Goal: Contribute content: Add original content to the website for others to see

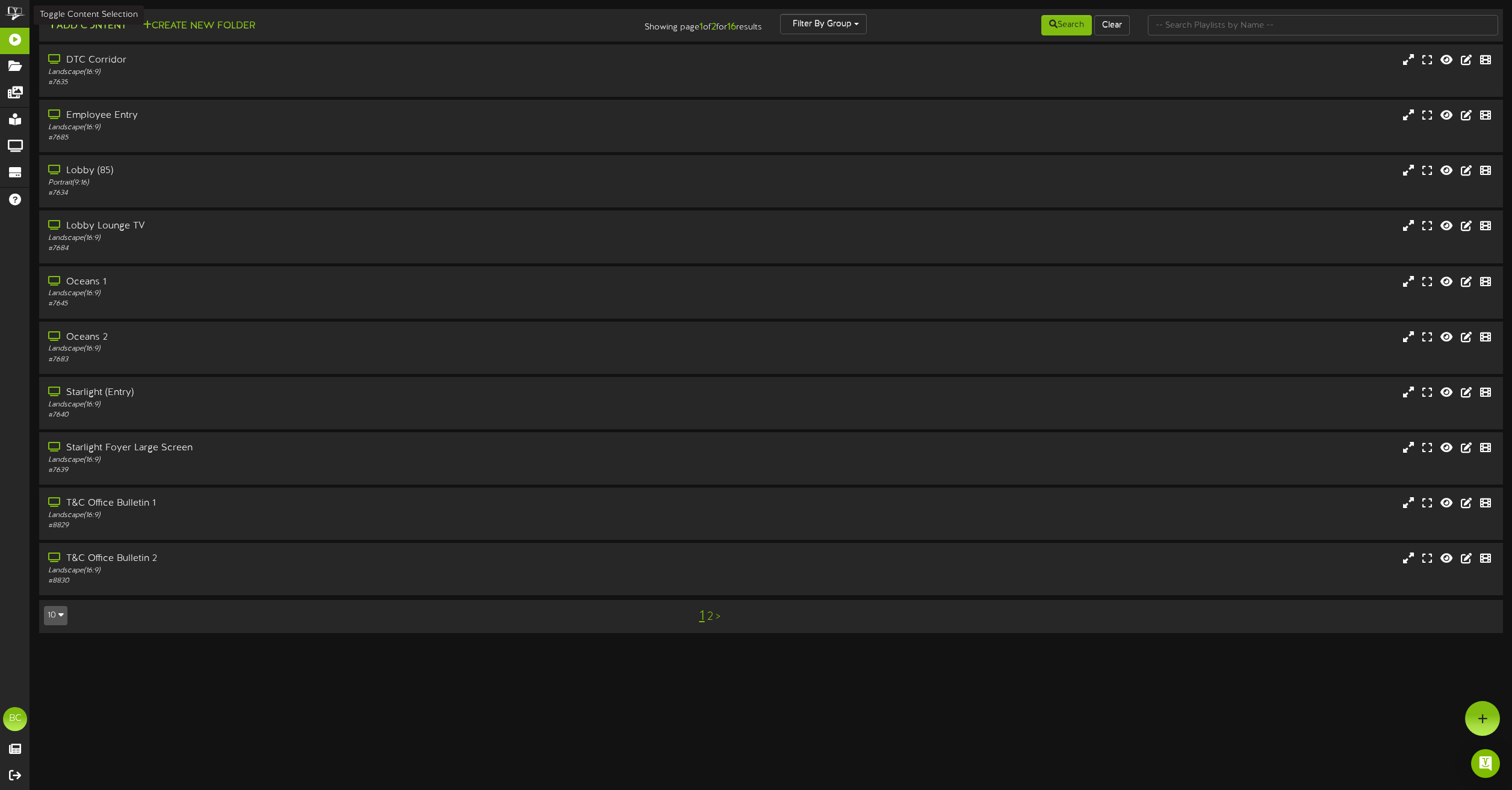
click at [99, 32] on button "Add Content" at bounding box center [87, 26] width 86 height 15
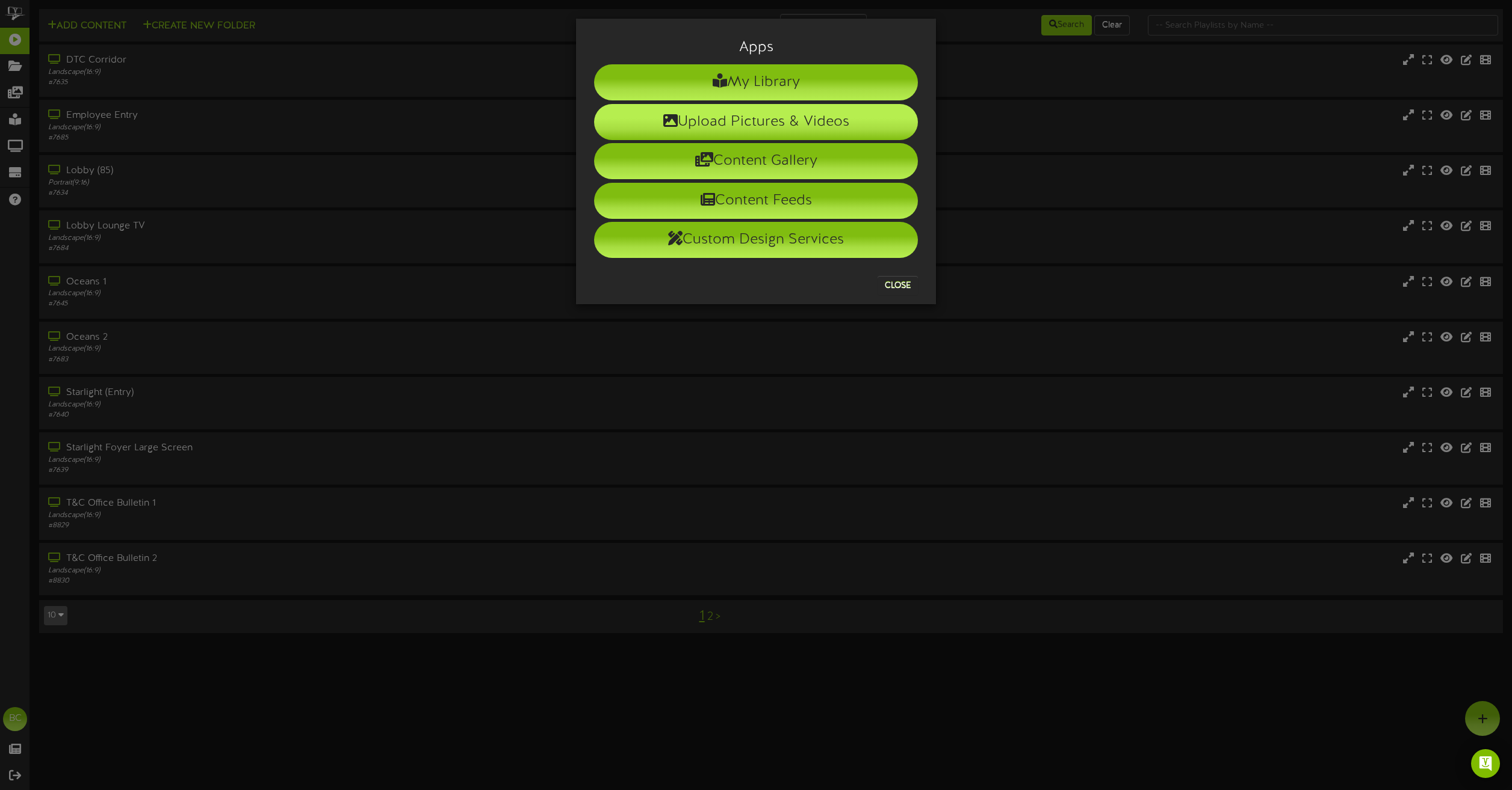
click at [674, 127] on icon at bounding box center [670, 121] width 15 height 15
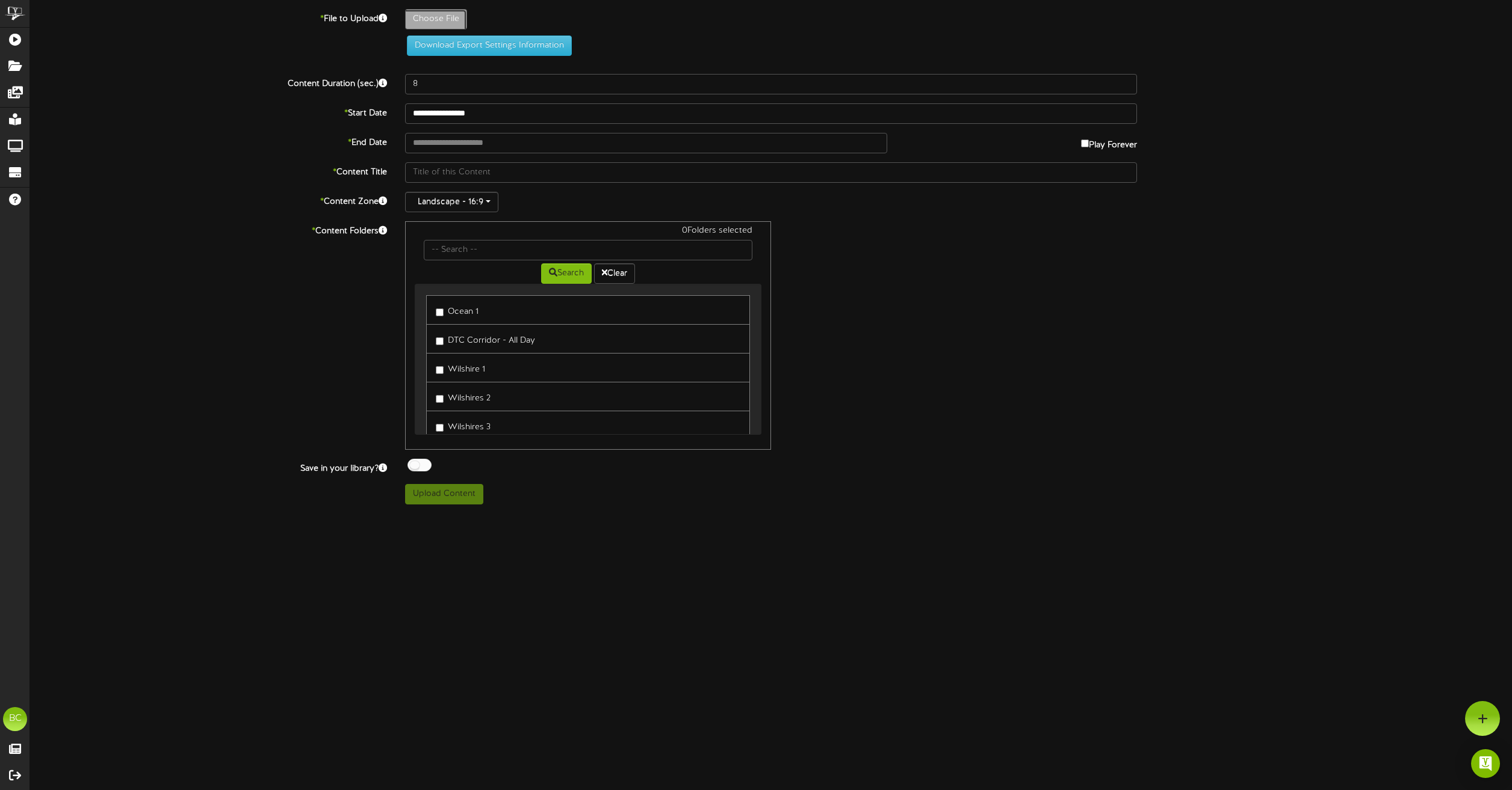
type input "**********"
type input "OnsiteEmployeeEducation401KSessions91825"
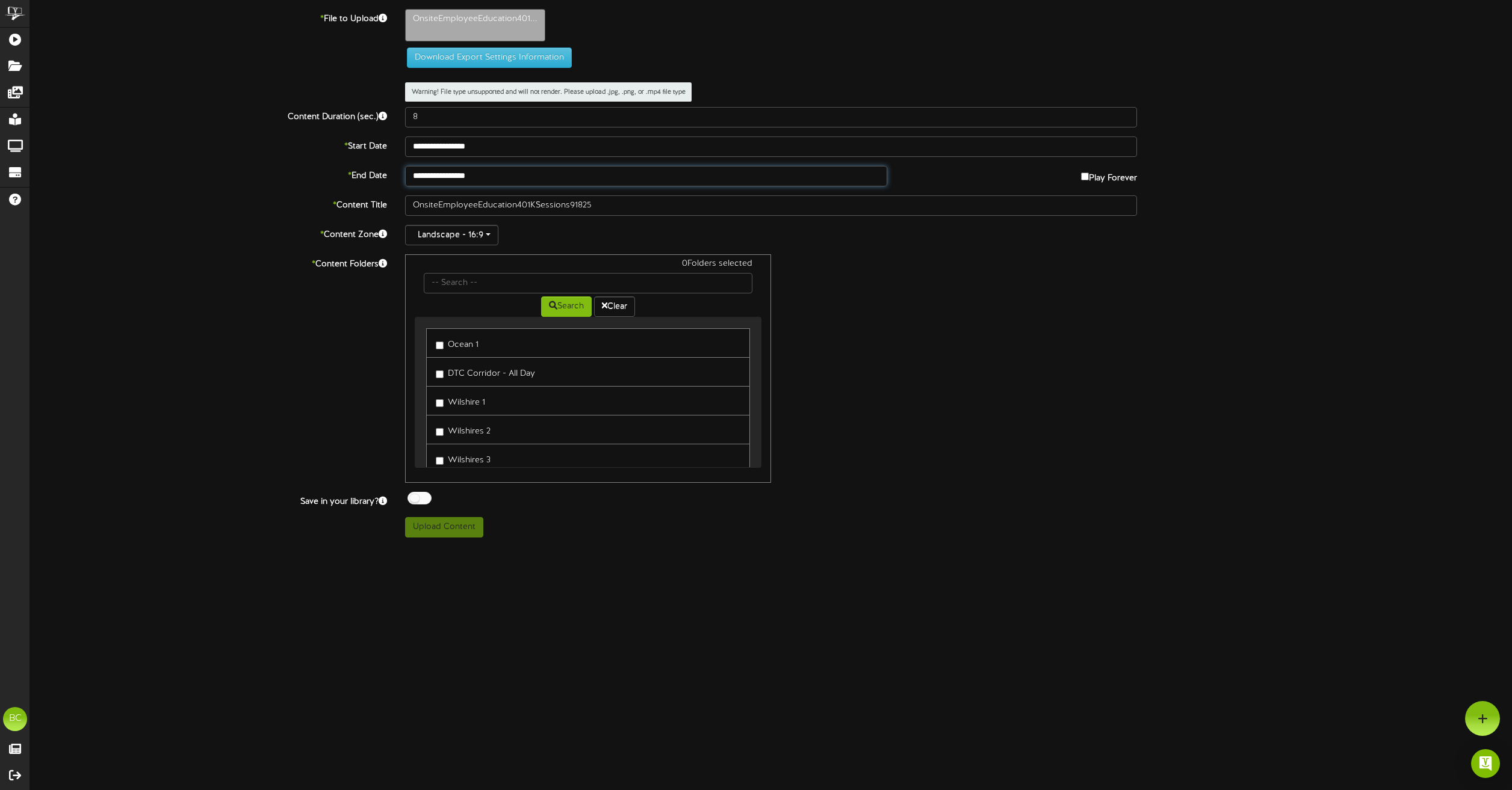
click at [778, 180] on input "**********" at bounding box center [646, 176] width 482 height 20
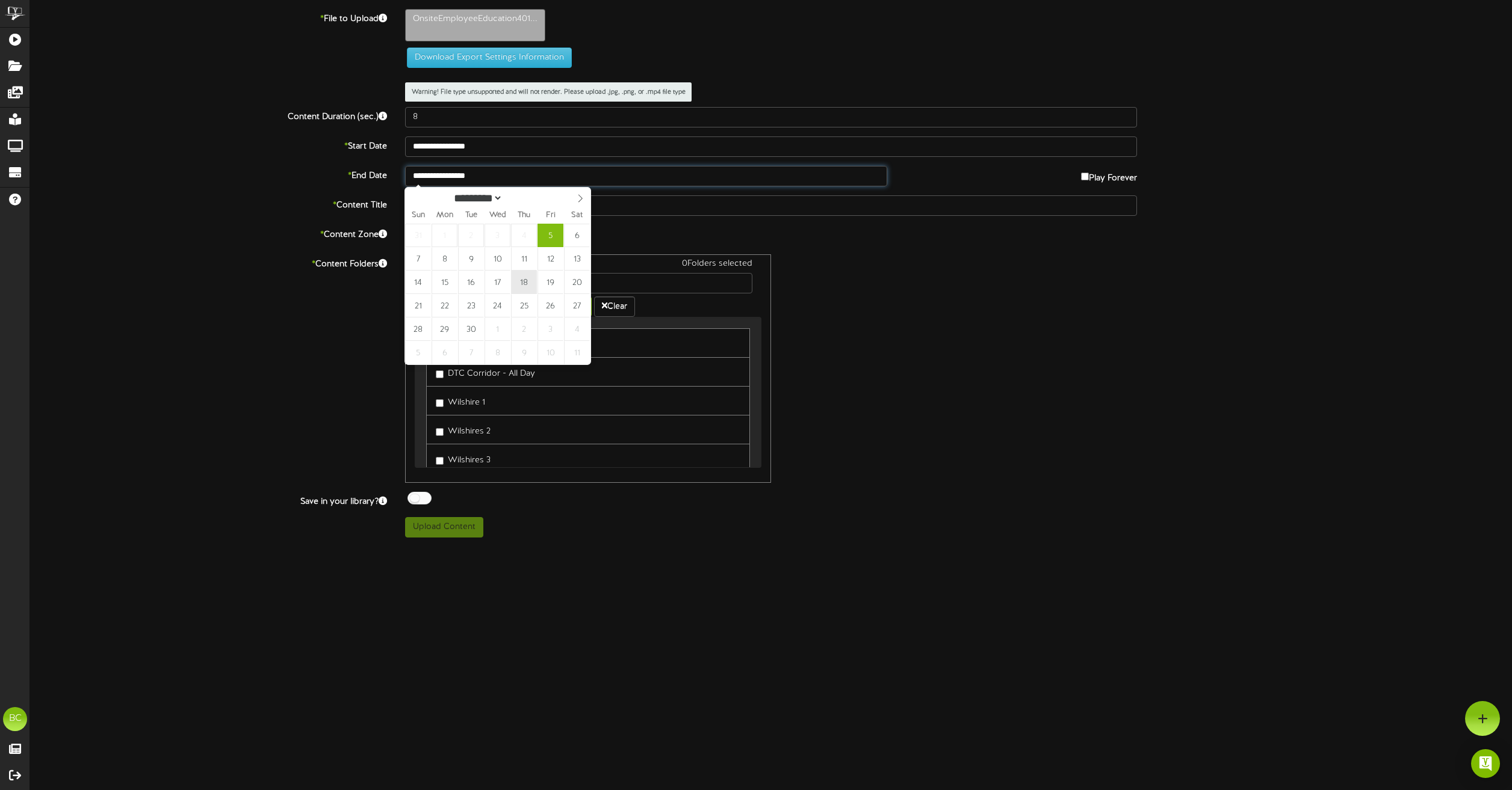
type input "**********"
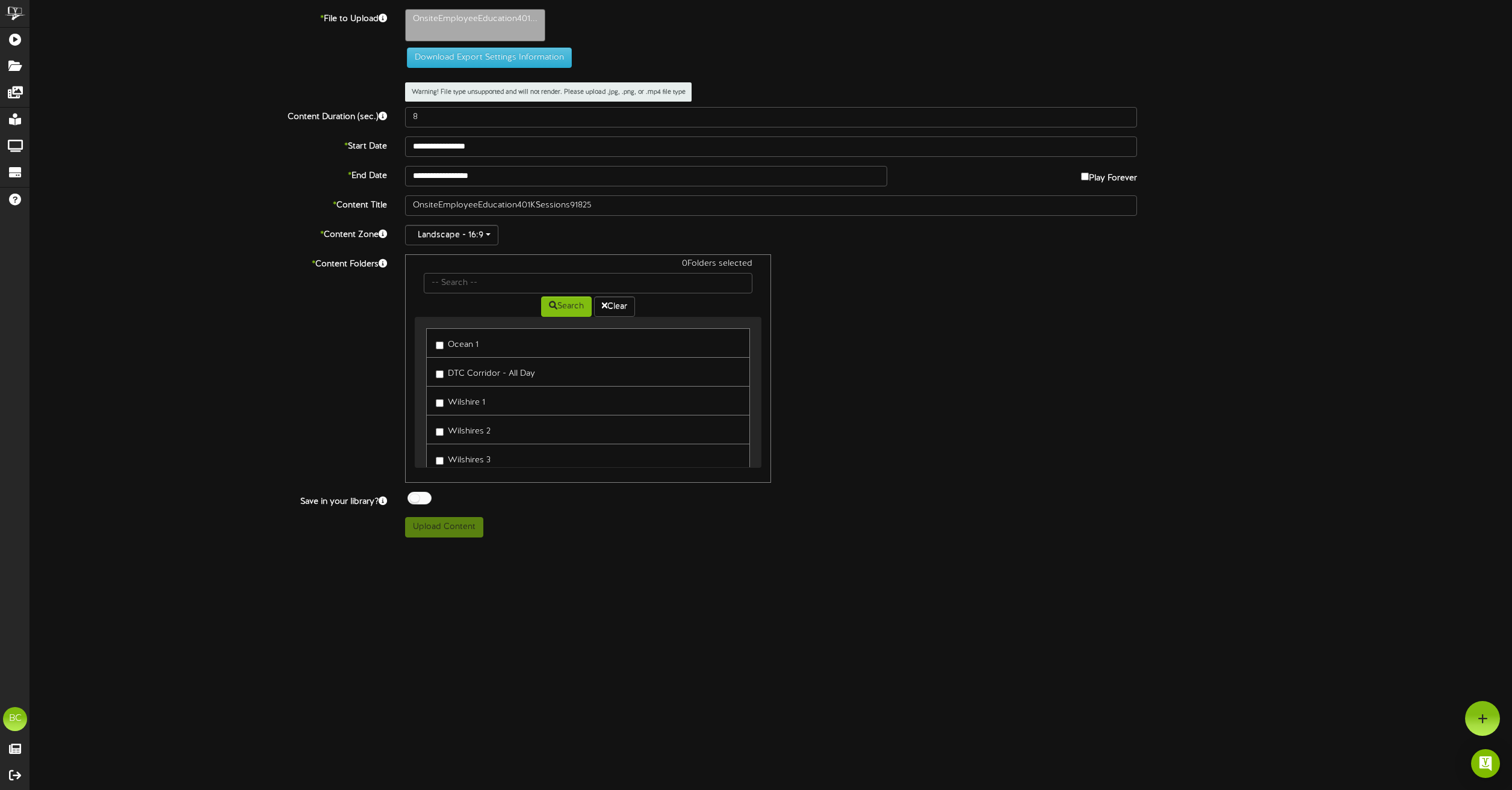
click at [705, 533] on div "Upload Content" at bounding box center [771, 528] width 750 height 20
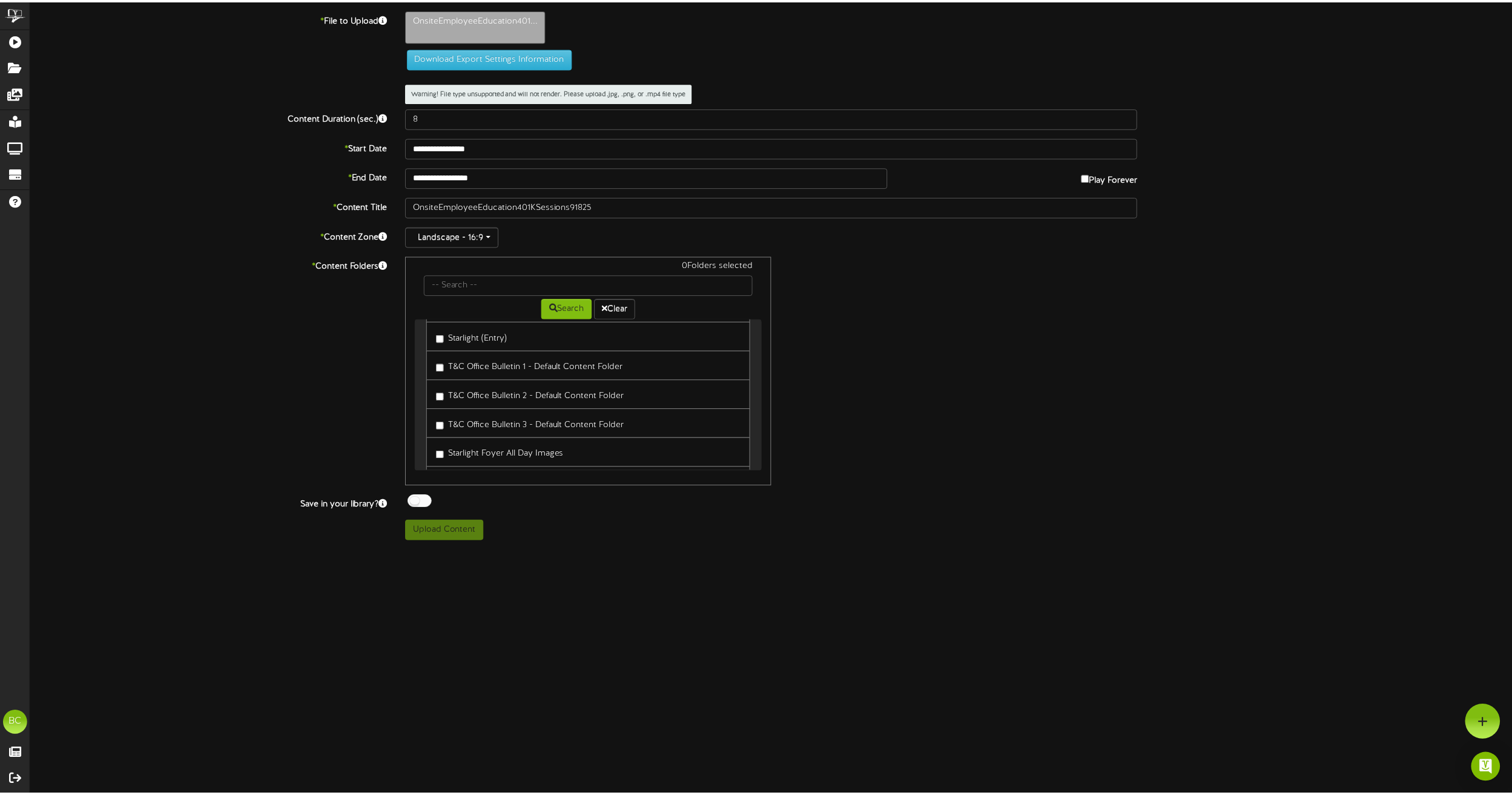
scroll to position [423, 0]
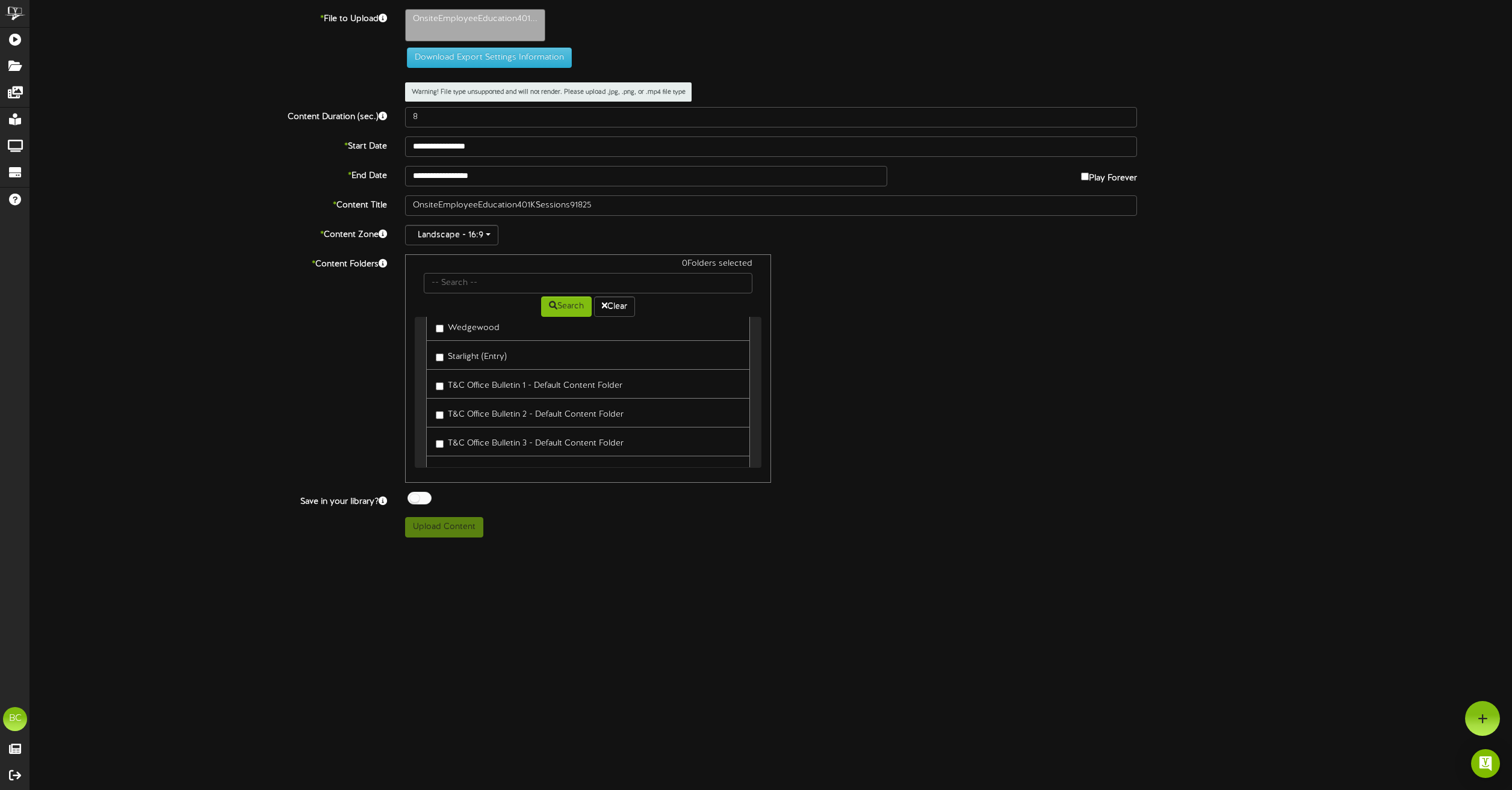
click at [528, 389] on label "T&C Office Bulletin 1 - Default Content Folder" at bounding box center [529, 384] width 187 height 16
click at [532, 409] on label "T&C Office Bulletin 2 - Default Content Folder" at bounding box center [529, 413] width 188 height 16
click at [841, 356] on div "2 Folders selected Search Clear Ocean 1 DTC Corridor - All Day Wilshire 1 [GEOG…" at bounding box center [771, 368] width 750 height 229
click at [831, 341] on div "2 Folders selected Search Clear Ocean 1 DTC Corridor - All Day Wilshire 1 [GEOG…" at bounding box center [771, 368] width 750 height 229
click at [500, 62] on button "Download Export Settings Information" at bounding box center [489, 58] width 165 height 20
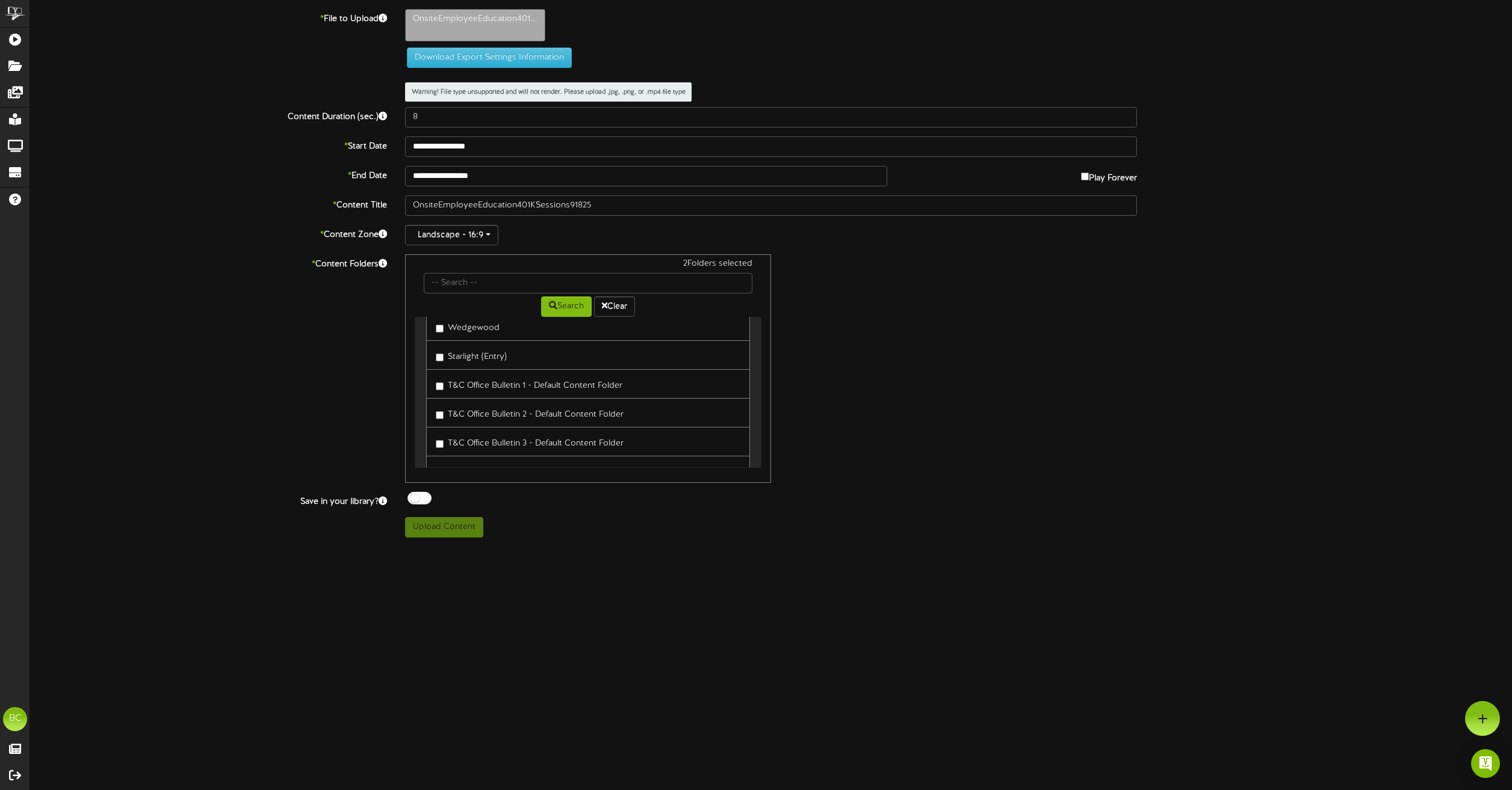
click at [1416, 136] on div "* File to Upload OnsiteEmployeeEducation401... Download Export Settings Informa…" at bounding box center [771, 273] width 1482 height 528
click at [472, 55] on button "Download Export Settings Information" at bounding box center [489, 58] width 165 height 20
type input "**********"
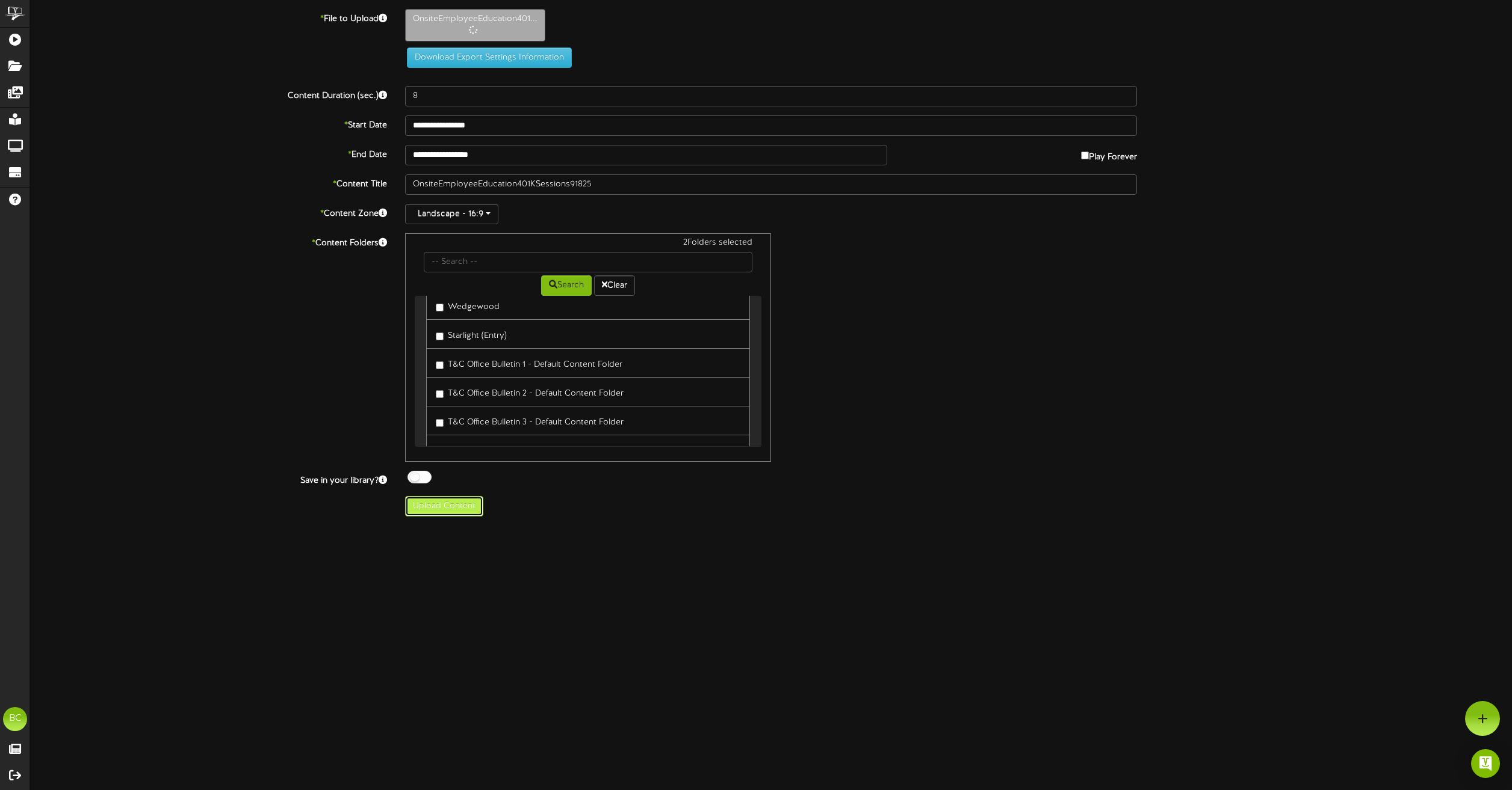
click at [464, 502] on button "Upload Content" at bounding box center [445, 507] width 79 height 20
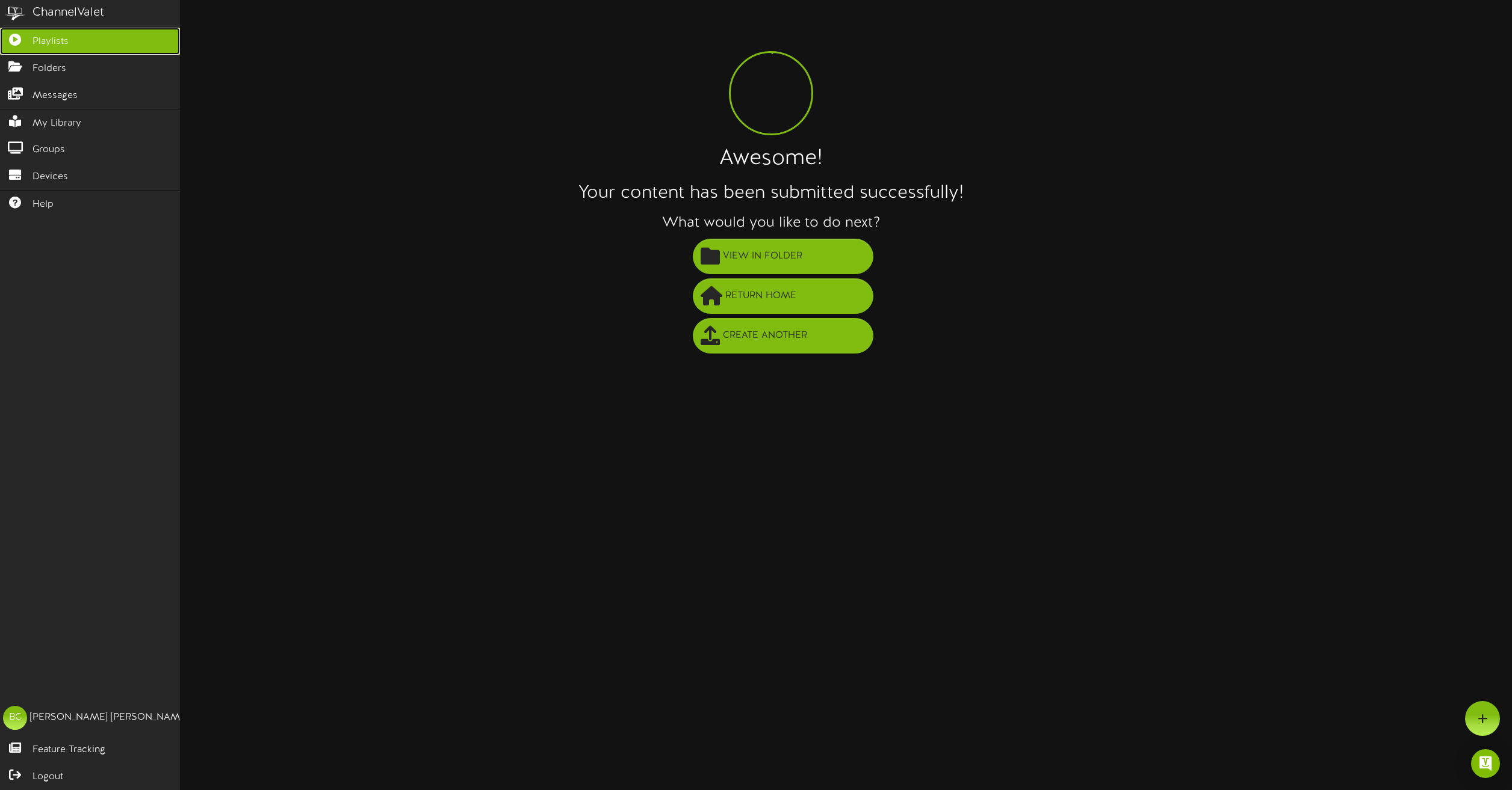
click at [18, 41] on icon at bounding box center [15, 38] width 30 height 9
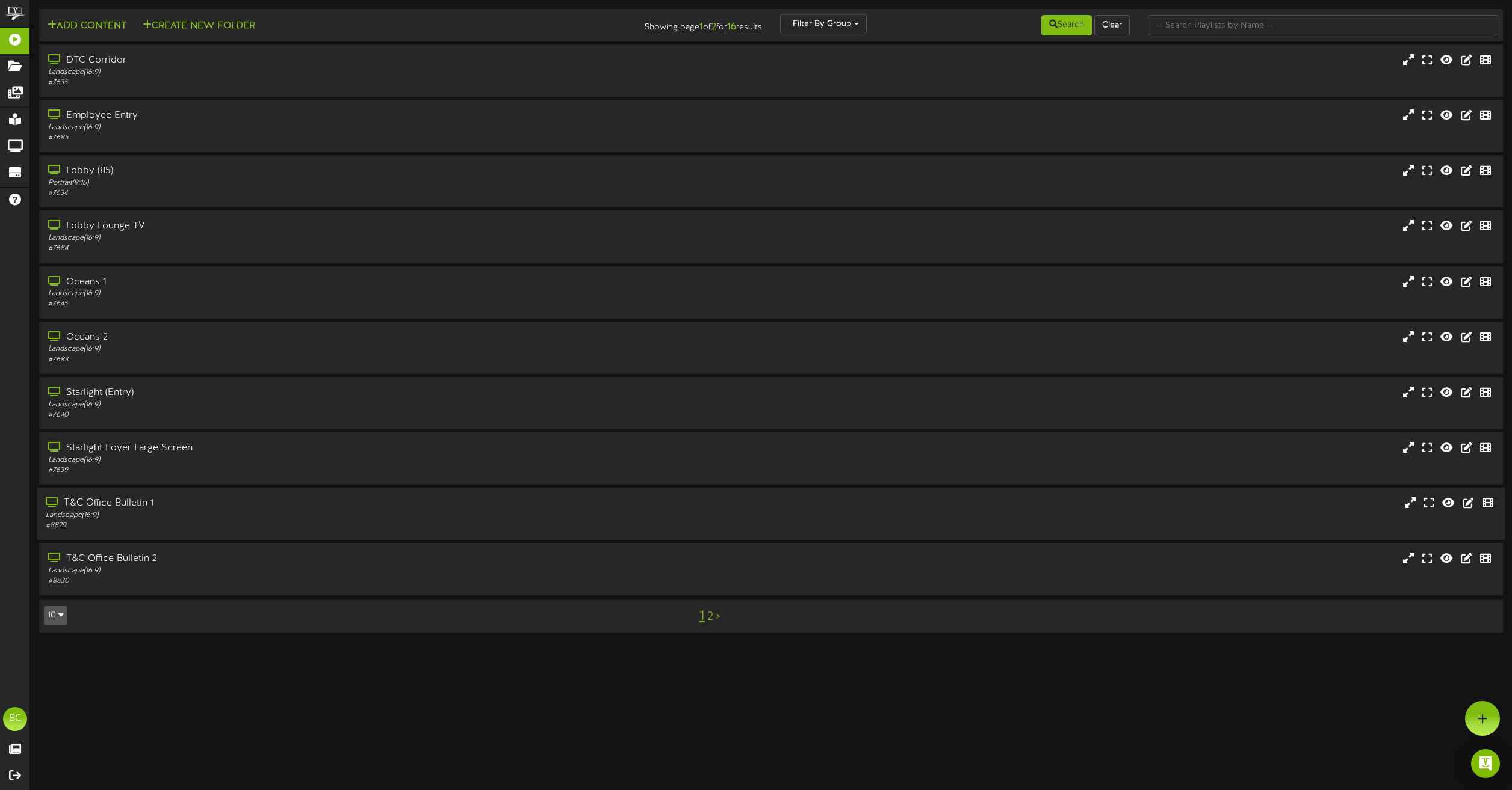
click at [134, 495] on div "T&C Office Bulletin 1 Landscape ( 16:9 ) # 8829" at bounding box center [770, 514] width 1467 height 52
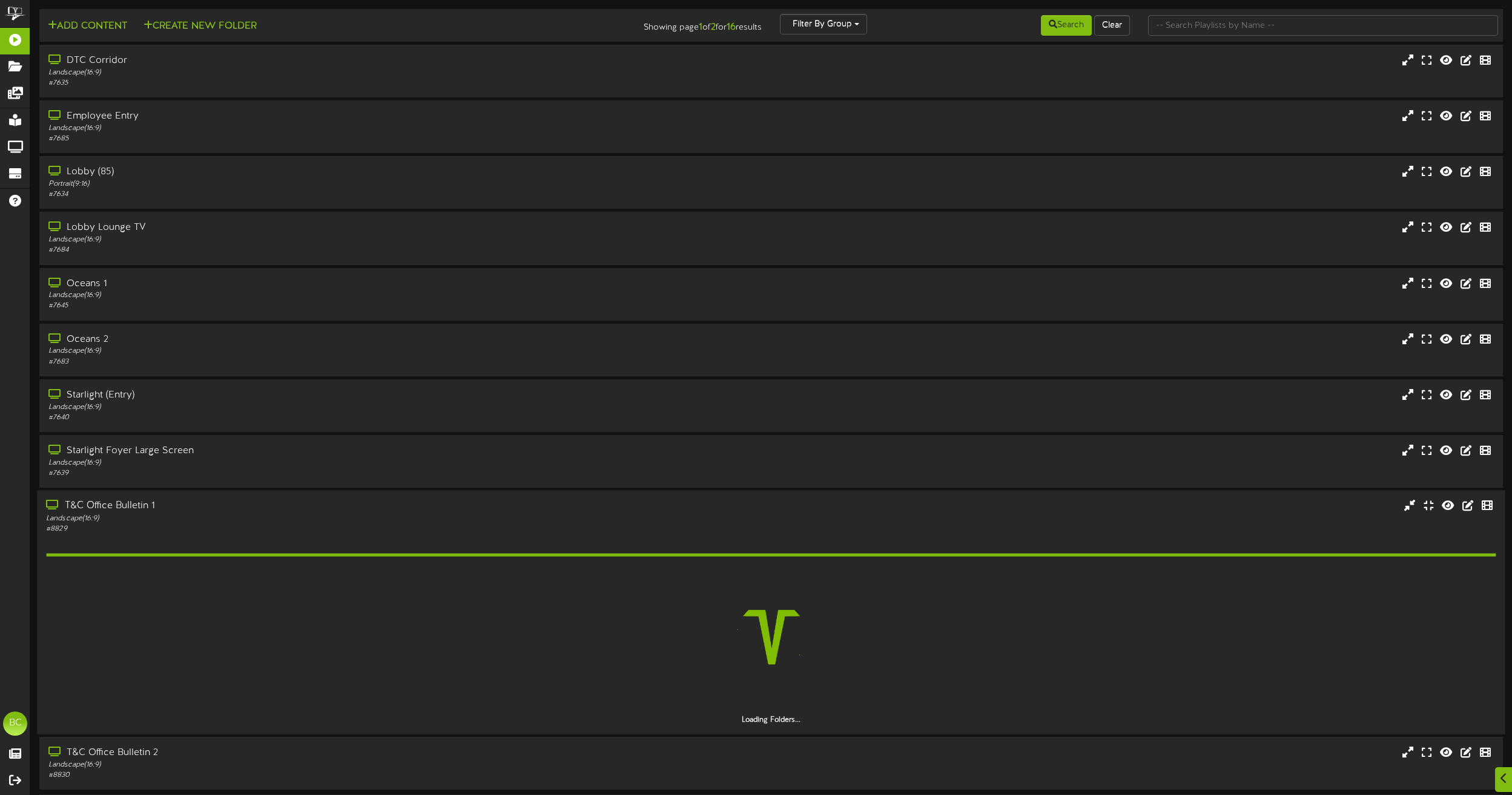
scroll to position [45, 0]
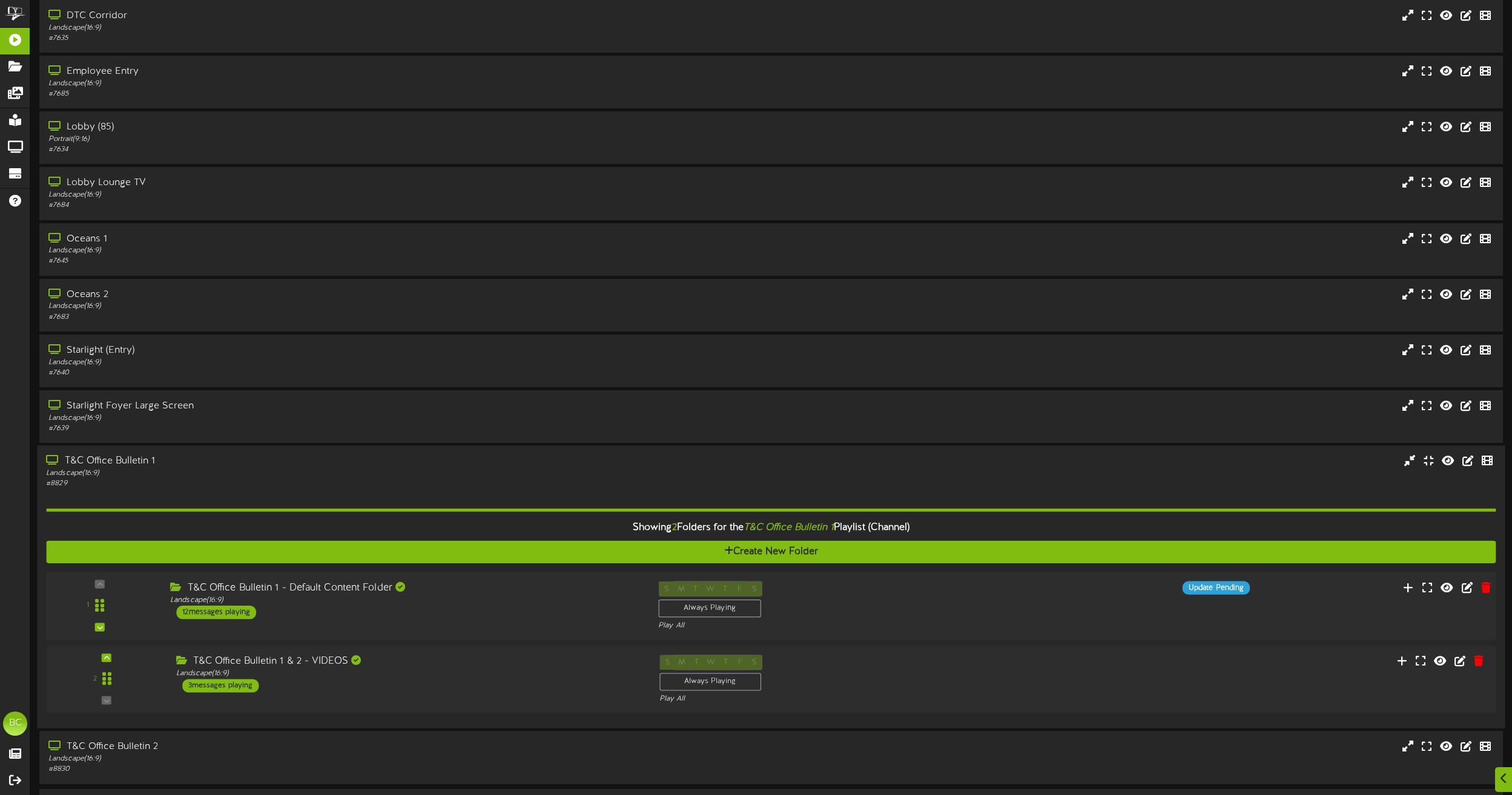
click at [278, 584] on div "T&C Office Bulletin 1 - Default Content Folder" at bounding box center [405, 588] width 469 height 14
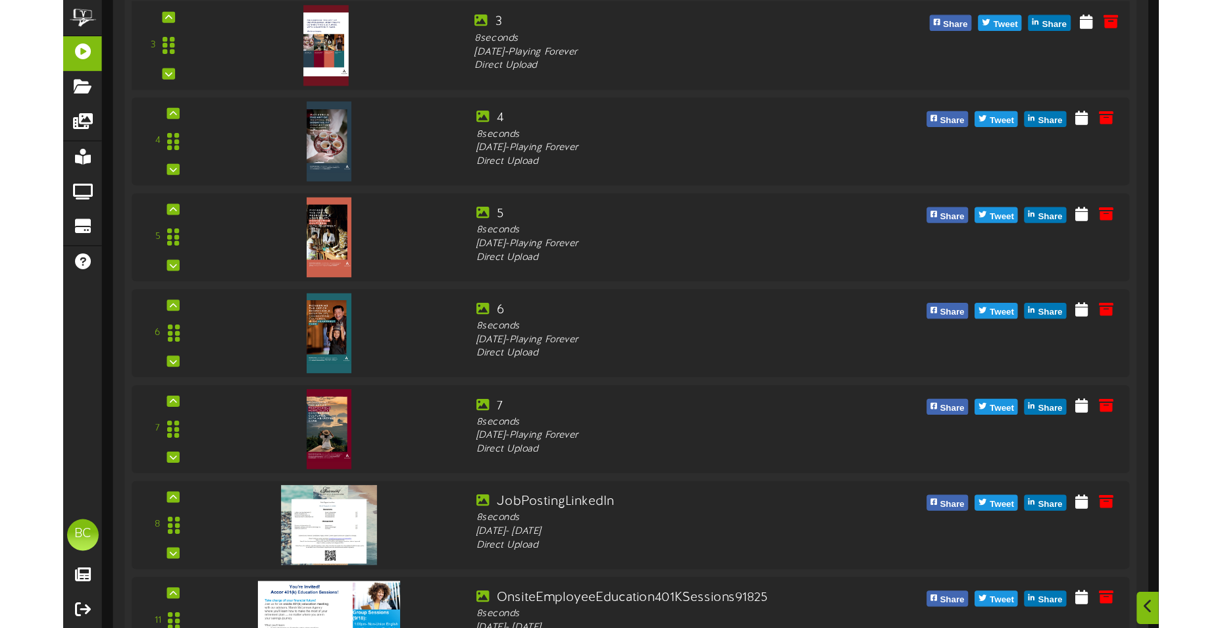
scroll to position [970, 0]
